Goal: Information Seeking & Learning: Understand process/instructions

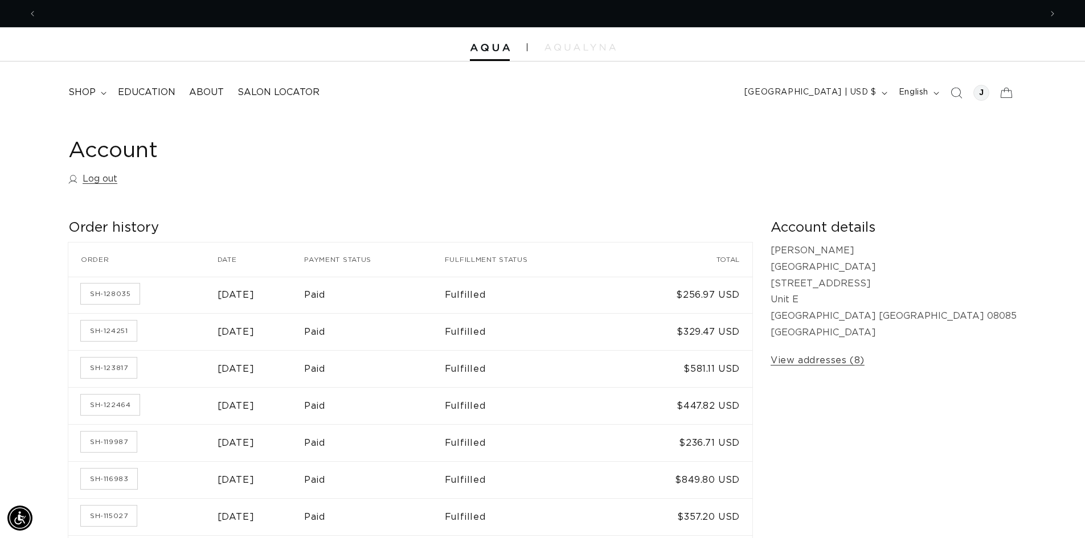
scroll to position [0, 2008]
click at [208, 93] on span "About" at bounding box center [206, 93] width 35 height 12
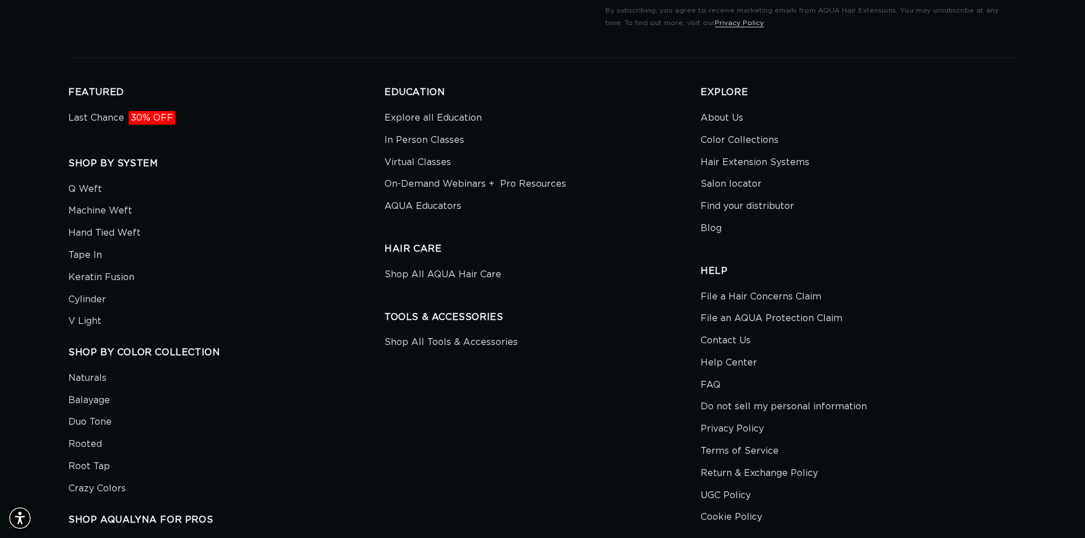
scroll to position [2677, 0]
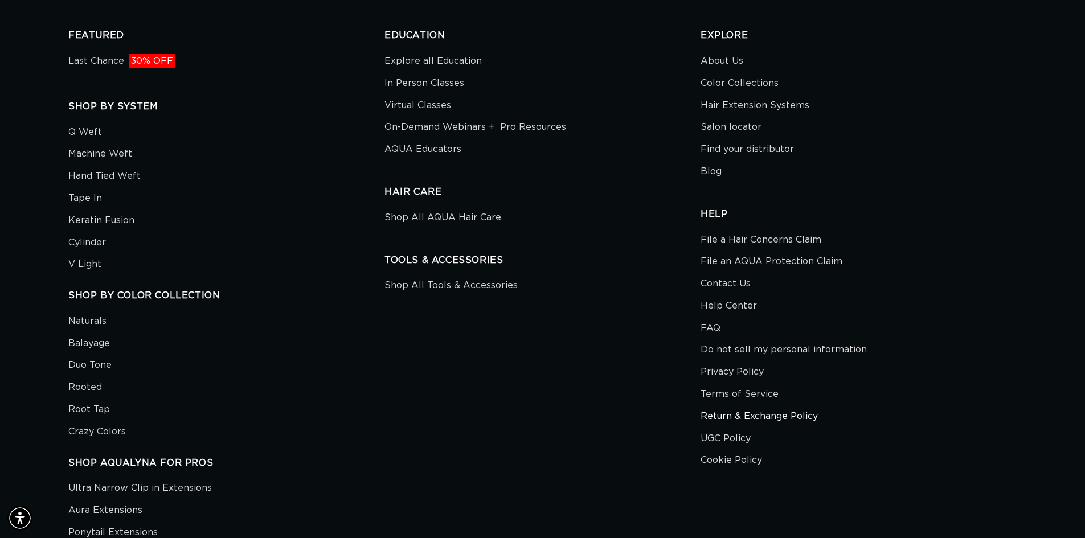
click at [803, 413] on link "Return & Exchange Policy" at bounding box center [759, 417] width 117 height 22
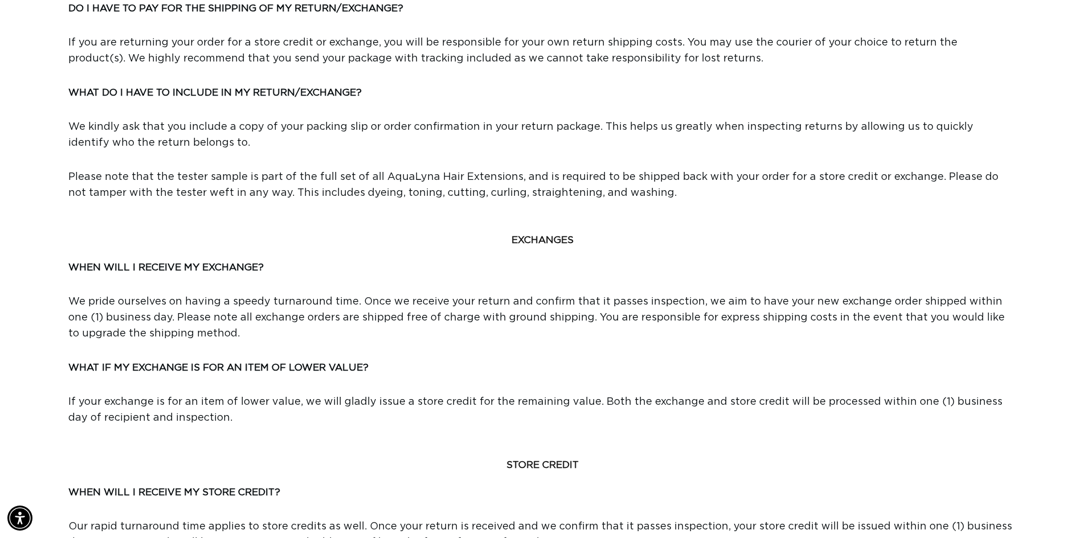
scroll to position [0, 1004]
